Goal: Check status: Check status

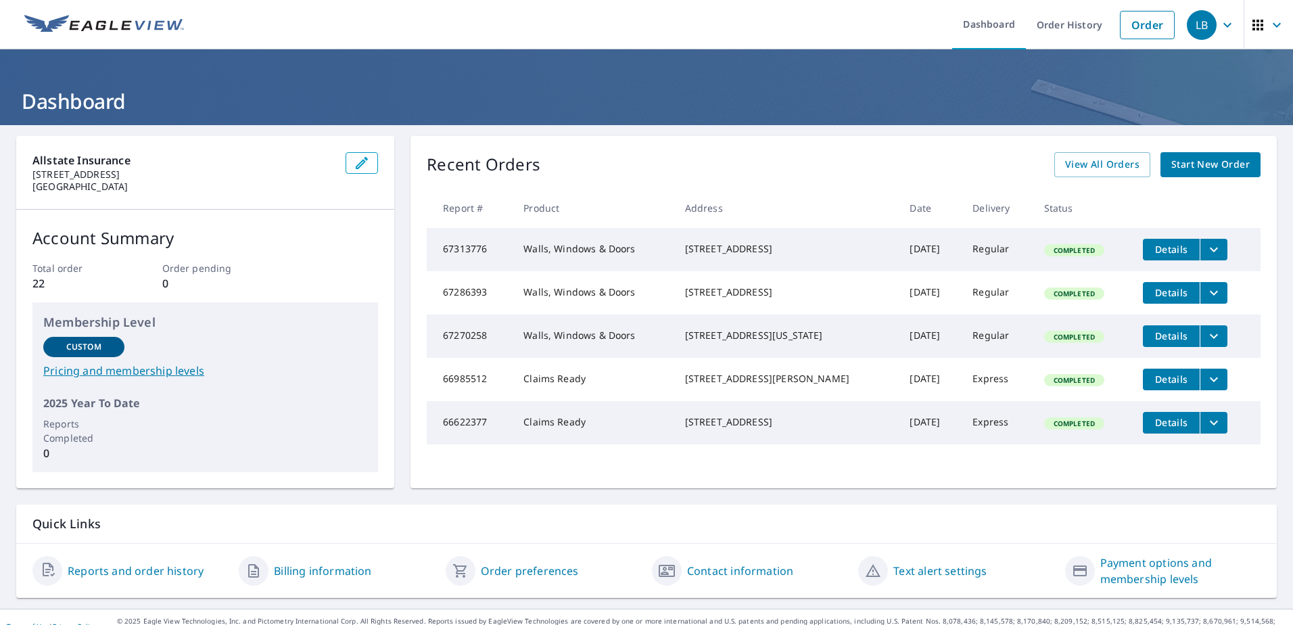
click at [738, 296] on div "[STREET_ADDRESS]" at bounding box center [787, 292] width 204 height 14
click at [742, 256] on div "[STREET_ADDRESS]" at bounding box center [787, 249] width 204 height 14
click at [749, 333] on td "[STREET_ADDRESS][US_STATE]" at bounding box center [786, 336] width 225 height 43
click at [751, 358] on td "[STREET_ADDRESS][US_STATE]" at bounding box center [786, 336] width 225 height 43
click at [1061, 342] on span "Completed" at bounding box center [1074, 336] width 57 height 9
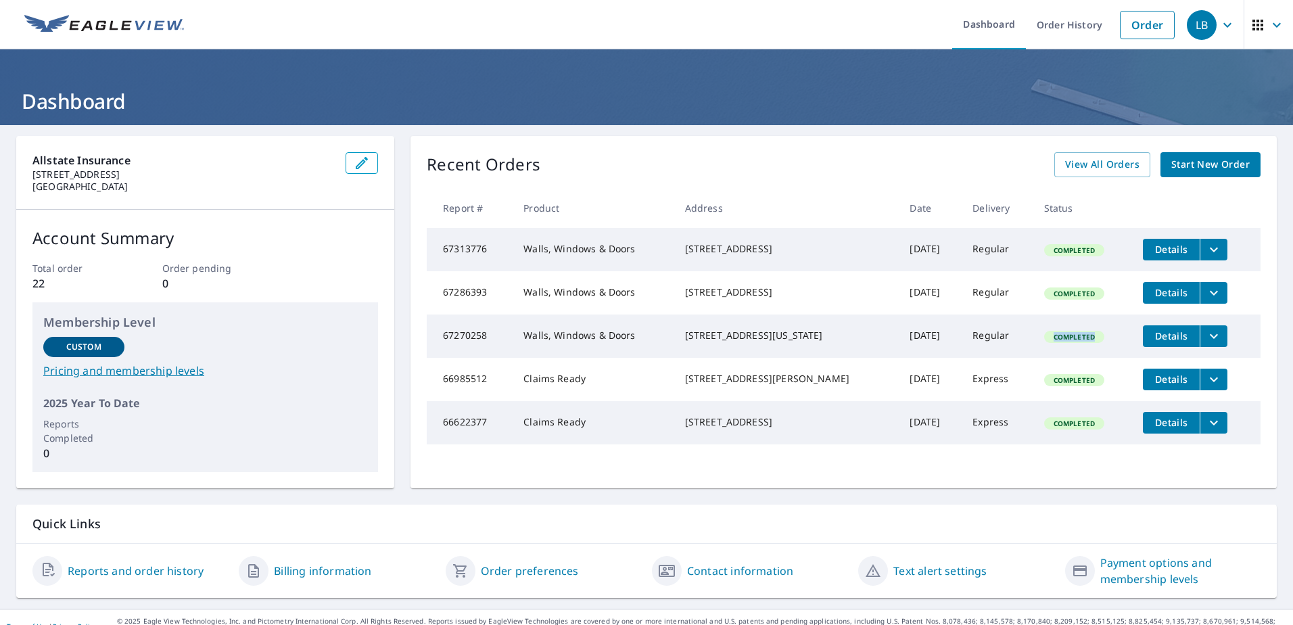
click at [1061, 342] on span "Completed" at bounding box center [1074, 336] width 57 height 9
drag, startPoint x: 1061, startPoint y: 349, endPoint x: 1000, endPoint y: 310, distance: 72.4
click at [1000, 315] on td "Regular" at bounding box center [997, 292] width 71 height 43
click at [706, 252] on div "[STREET_ADDRESS]" at bounding box center [787, 249] width 204 height 14
click at [729, 332] on td "[STREET_ADDRESS][US_STATE]" at bounding box center [786, 336] width 225 height 43
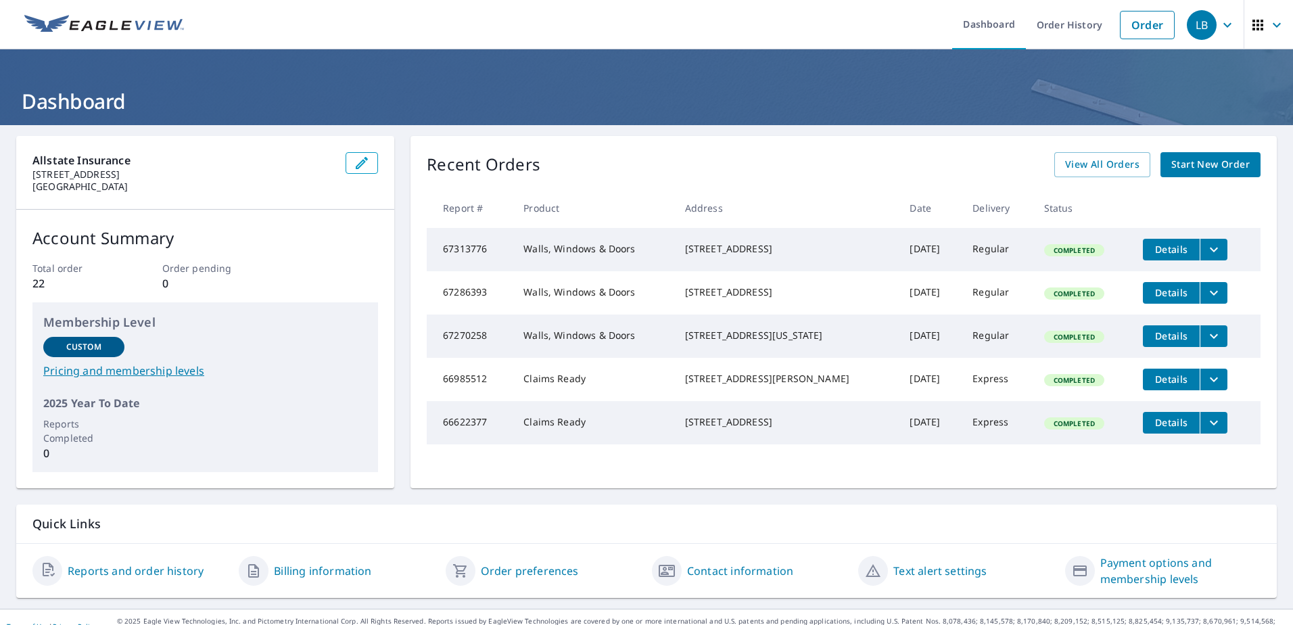
click at [726, 269] on td "[STREET_ADDRESS]" at bounding box center [786, 249] width 225 height 43
click at [733, 358] on td "[STREET_ADDRESS][US_STATE]" at bounding box center [786, 336] width 225 height 43
click at [727, 296] on div "[STREET_ADDRESS]" at bounding box center [787, 292] width 204 height 14
drag, startPoint x: 732, startPoint y: 418, endPoint x: 729, endPoint y: 329, distance: 88.6
click at [732, 401] on td "[STREET_ADDRESS][PERSON_NAME]" at bounding box center [786, 379] width 225 height 43
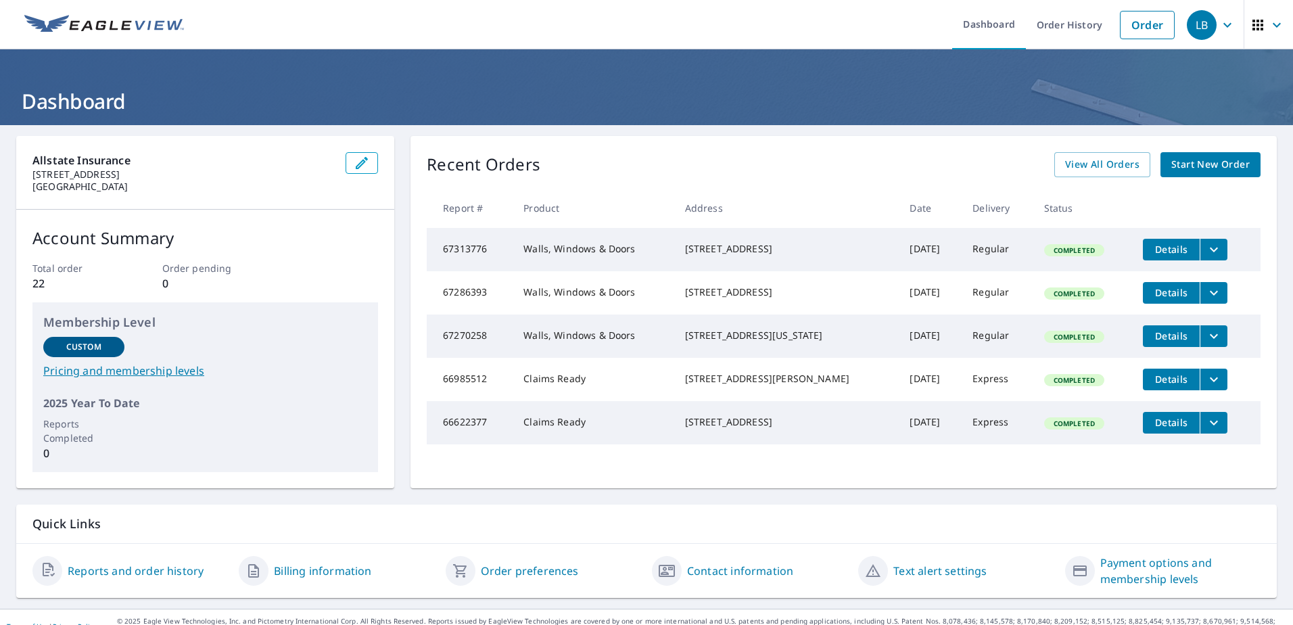
click at [729, 329] on td "[STREET_ADDRESS][US_STATE]" at bounding box center [786, 336] width 225 height 43
click at [765, 429] on div "[STREET_ADDRESS]" at bounding box center [787, 422] width 204 height 14
click at [1099, 167] on span "View All Orders" at bounding box center [1102, 164] width 74 height 17
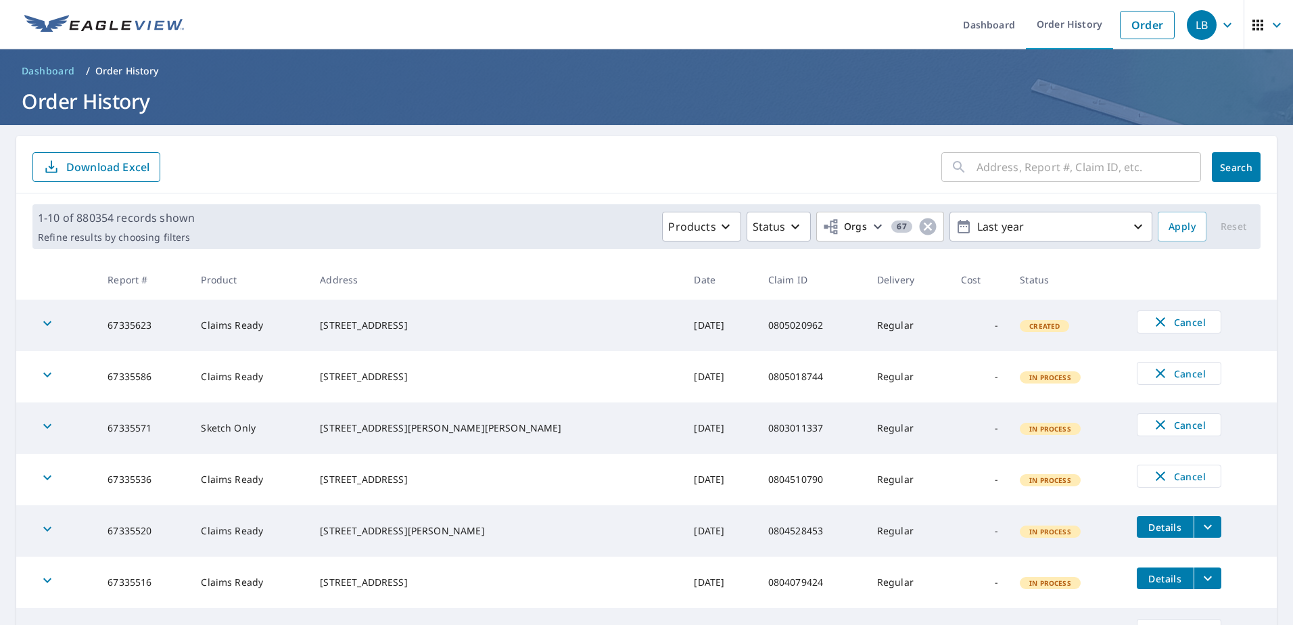
click at [1048, 175] on input "text" at bounding box center [1089, 167] width 225 height 38
click at [1141, 164] on input "text" at bounding box center [1089, 167] width 225 height 38
paste input "0786796606"
type input "0786796606"
click at [1226, 162] on span "Search" at bounding box center [1236, 167] width 27 height 13
